Goal: Transaction & Acquisition: Subscribe to service/newsletter

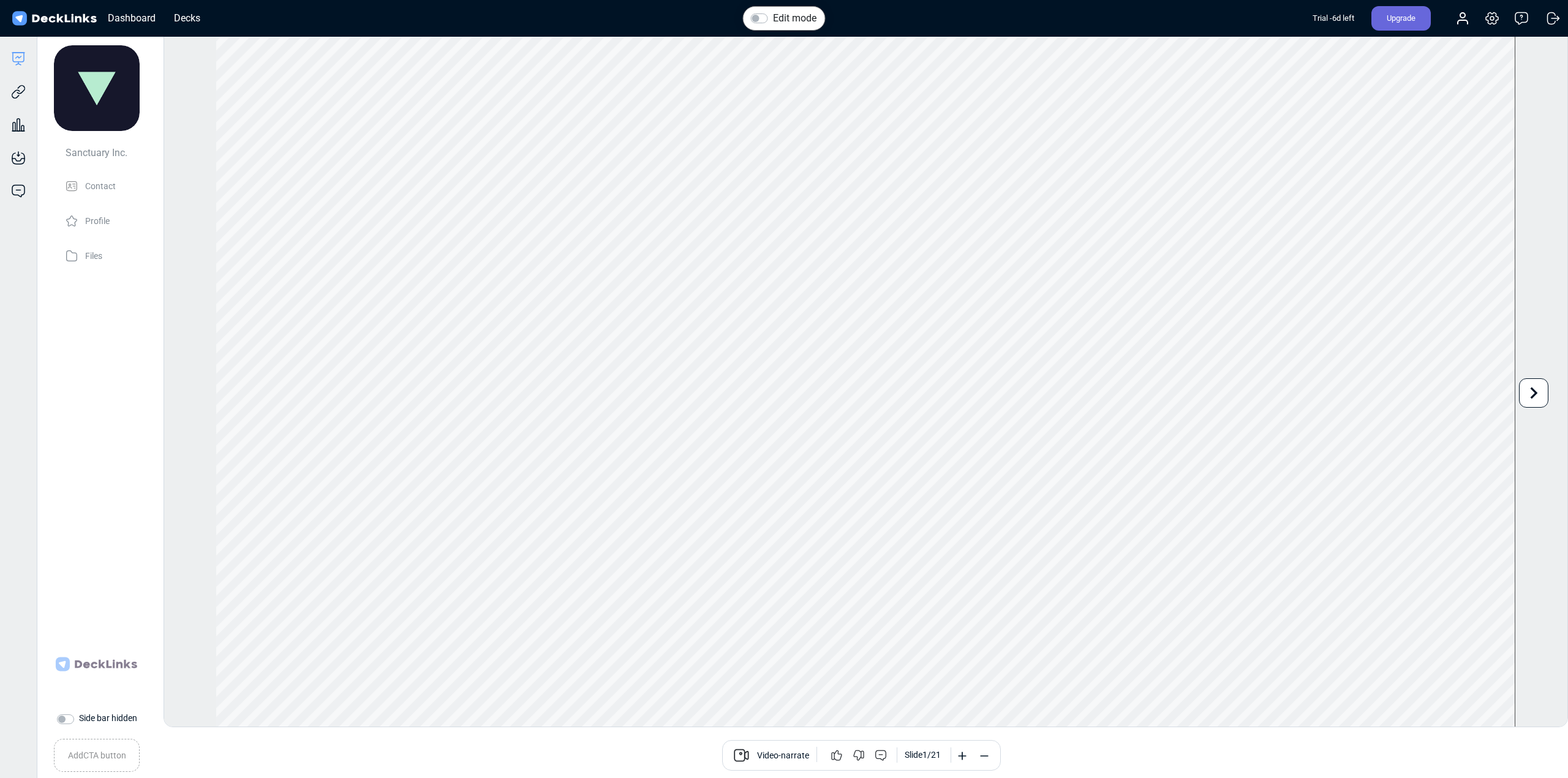
click at [1392, 15] on div "Upgrade" at bounding box center [1401, 18] width 60 height 25
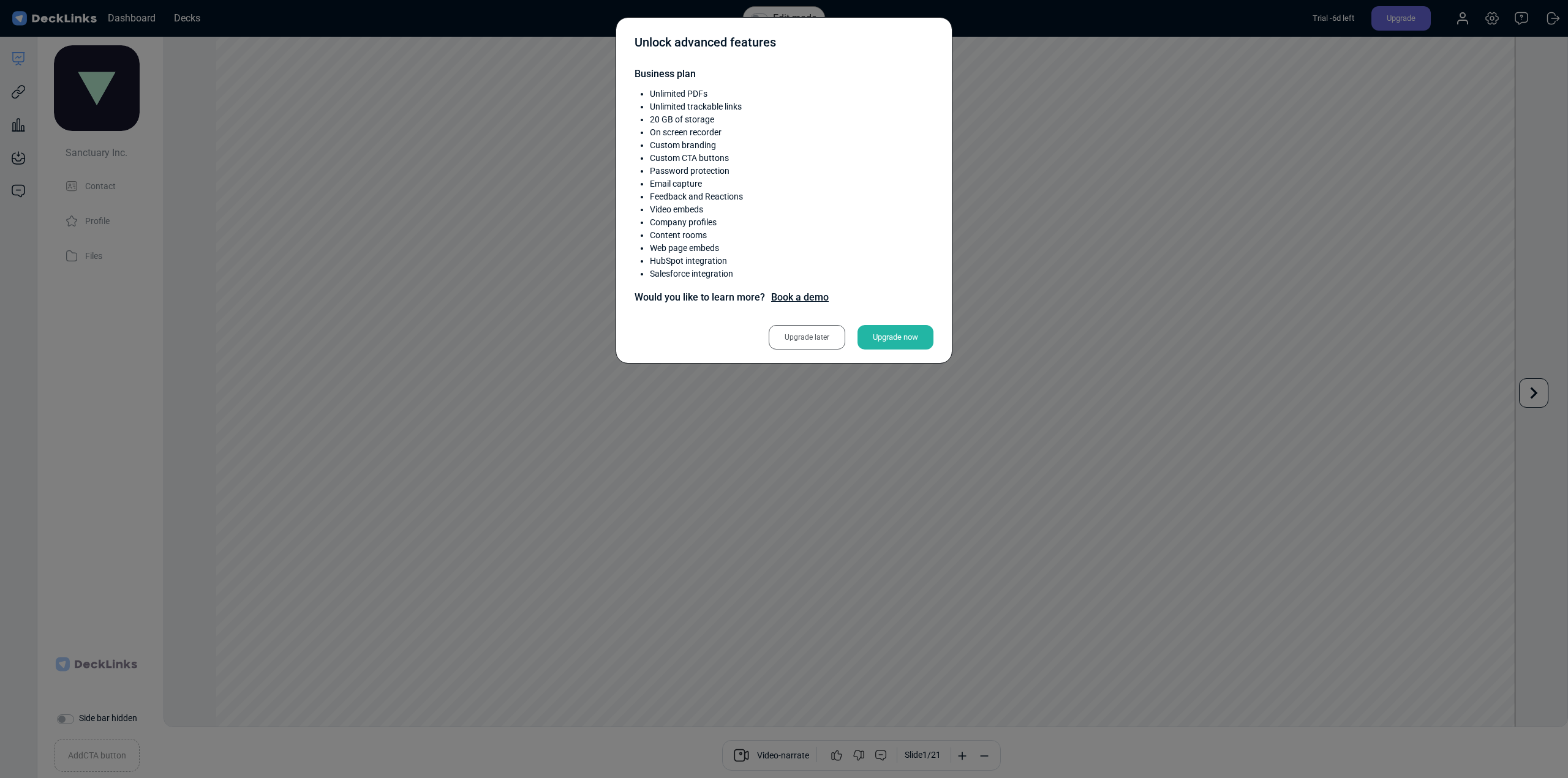
click at [804, 333] on div "Upgrade later" at bounding box center [807, 337] width 77 height 25
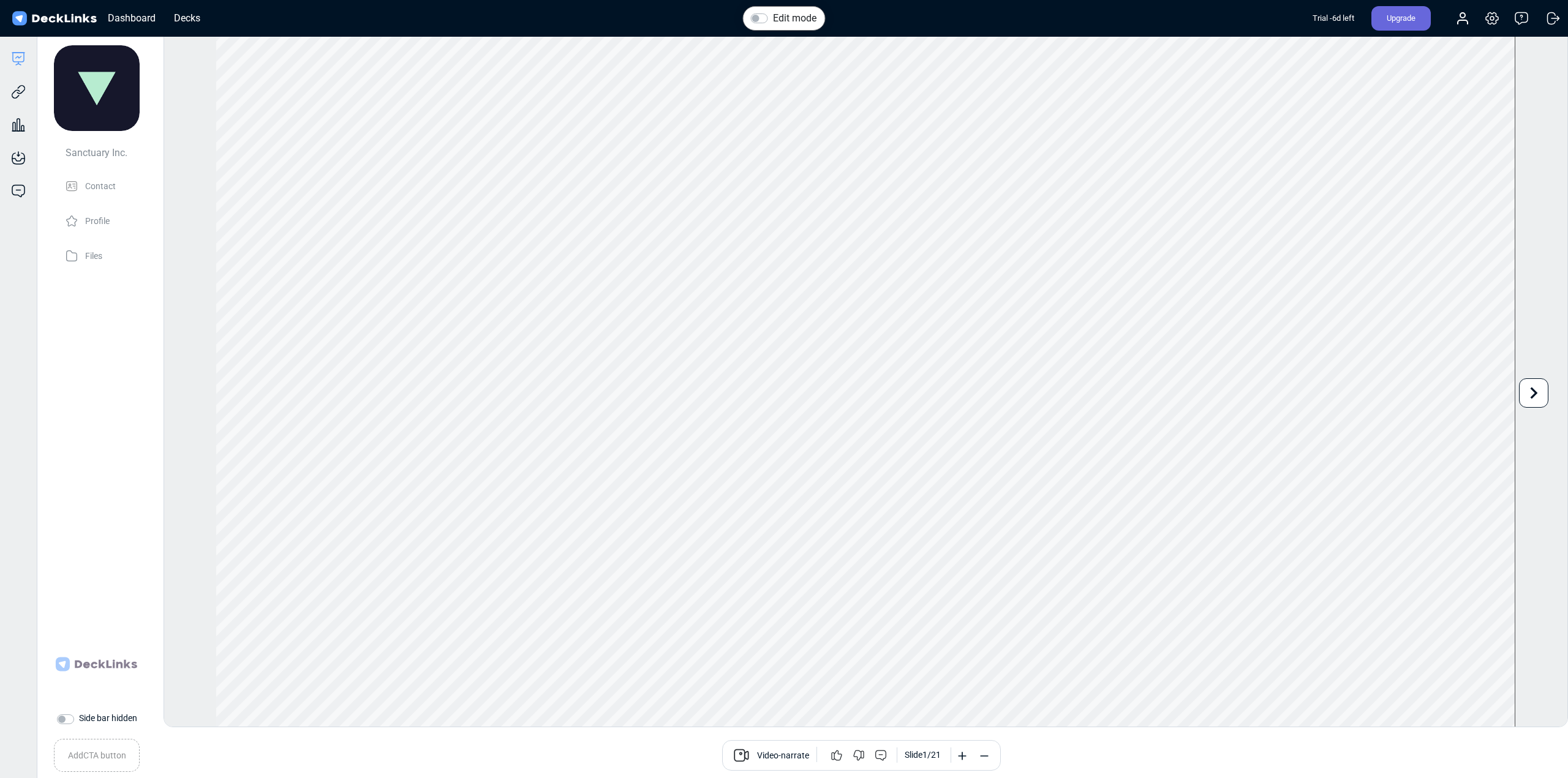
click at [1403, 20] on div "Upgrade" at bounding box center [1401, 18] width 60 height 25
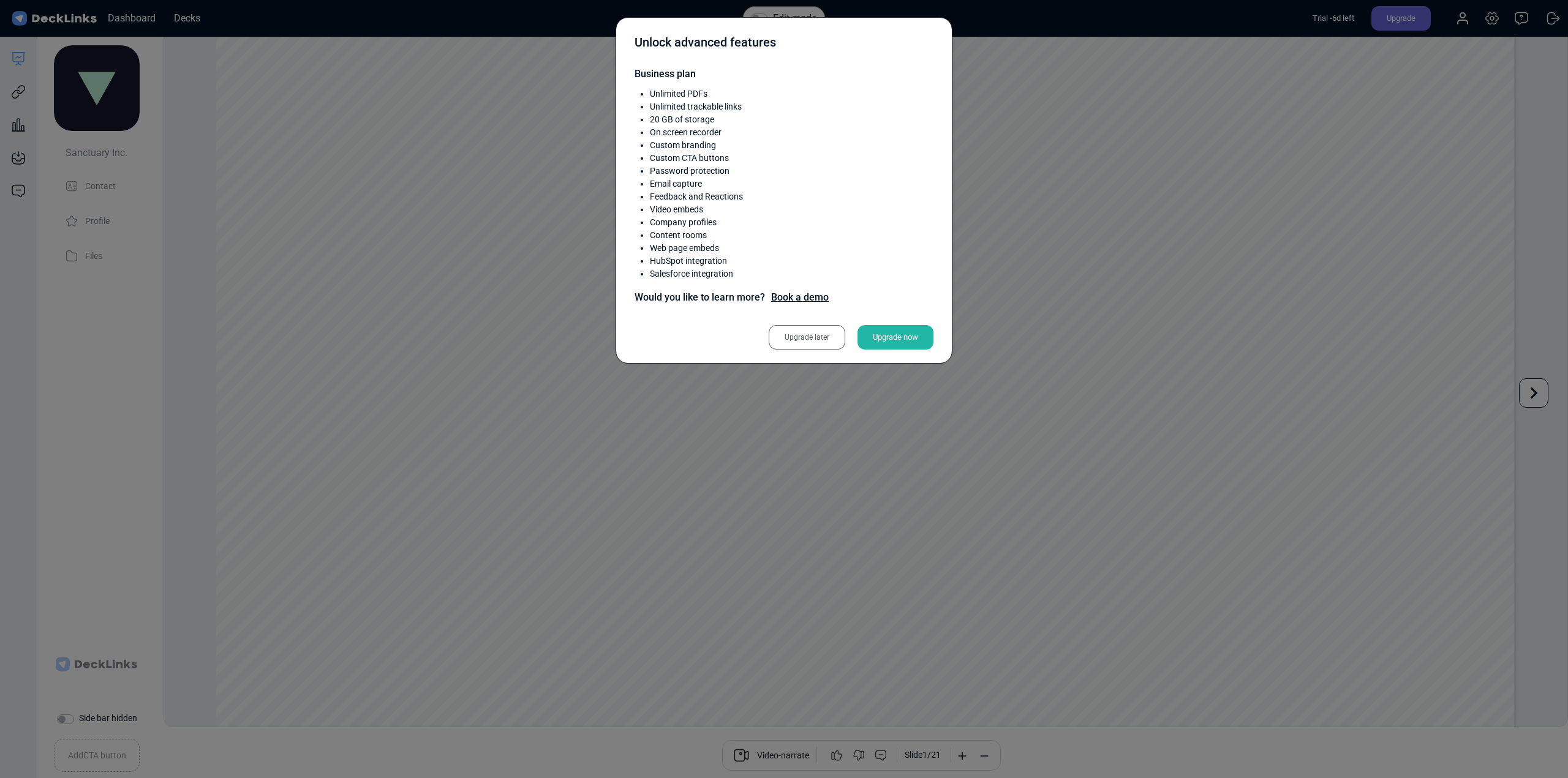
click at [904, 338] on div "Upgrade now" at bounding box center [895, 337] width 76 height 25
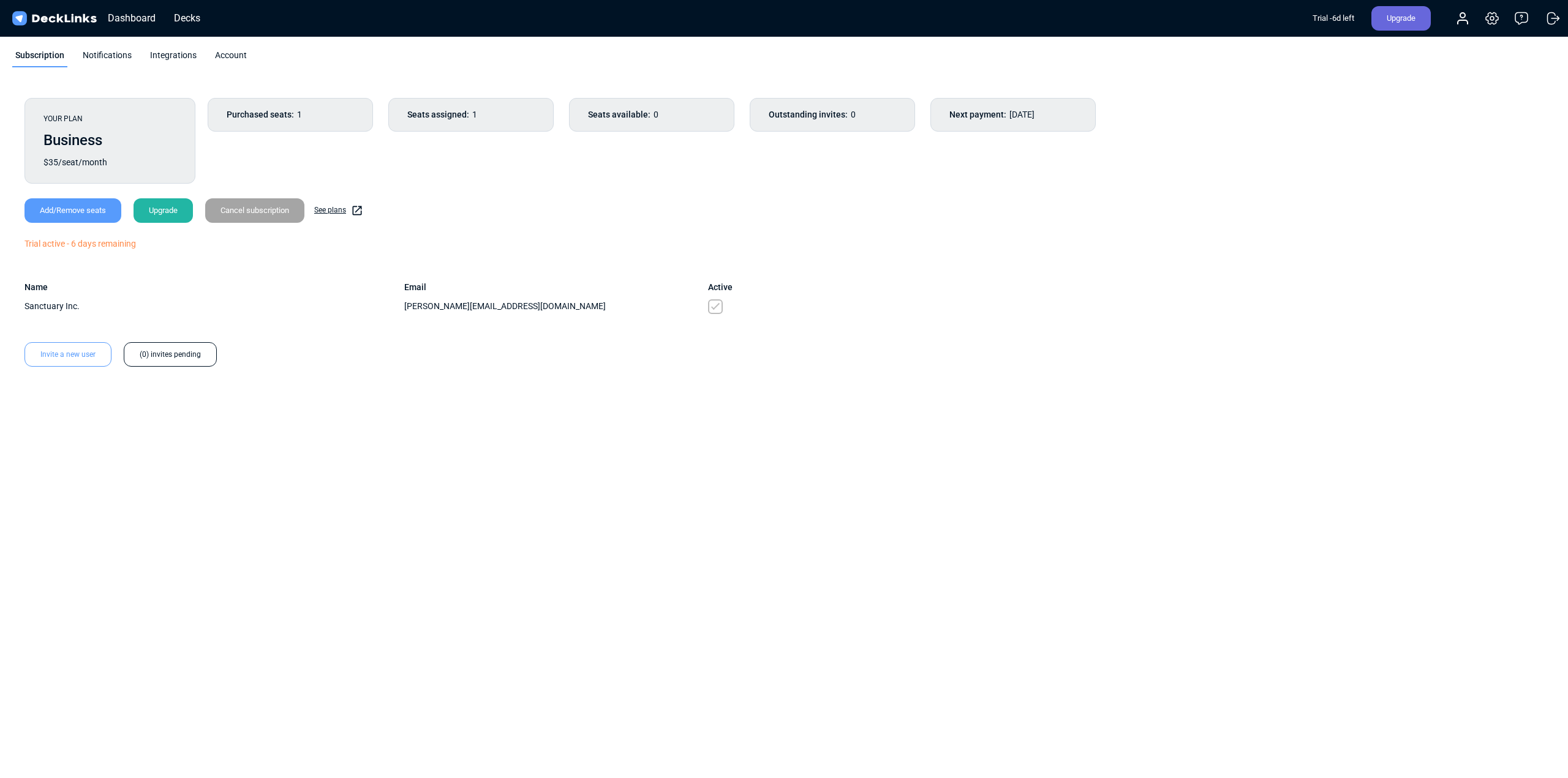
click at [88, 240] on div "Trial active - 6 days remaining" at bounding box center [784, 243] width 1519 height 13
click at [329, 274] on div "YOUR PLAN Business $35/seat/month Purchased seats: 1 Seats assigned: 1 Seats av…" at bounding box center [784, 232] width 1543 height 293
click at [341, 209] on link "See plans" at bounding box center [339, 210] width 49 height 12
